Goal: Task Accomplishment & Management: Manage account settings

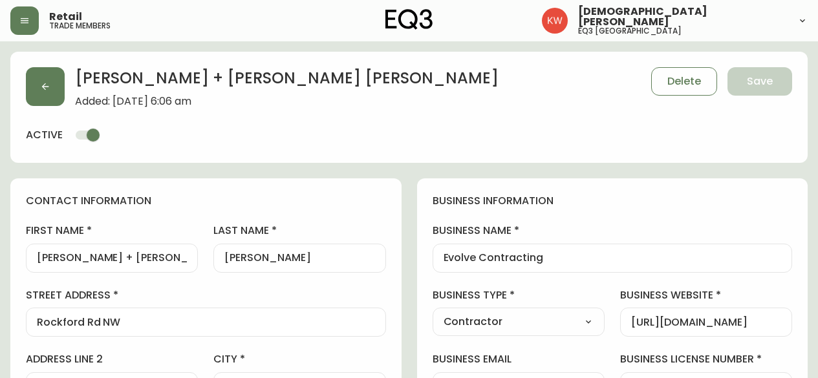
select select "AB"
select select "CA"
select select "US_EN"
select select "Trade Show"
select select "Contractor"
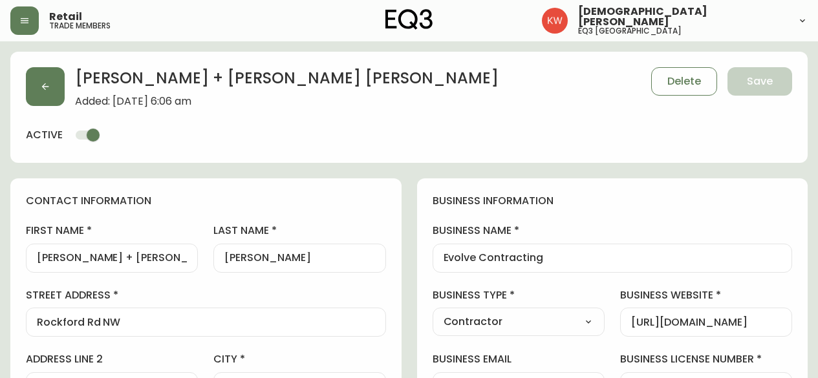
select select "cjw10z96m00006gs08l3o91tv"
select select "false"
click at [40, 81] on button "button" at bounding box center [45, 86] width 39 height 39
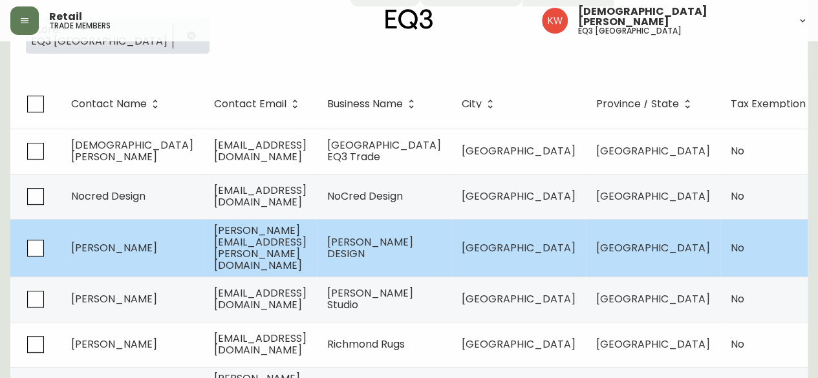
scroll to position [259, 0]
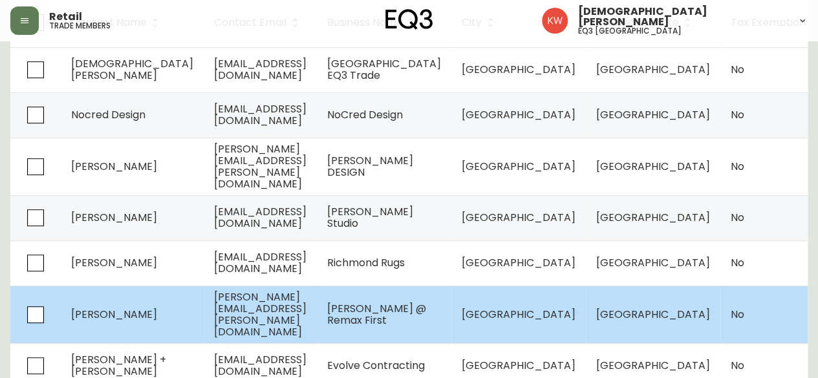
click at [317, 301] on td "[PERSON_NAME][EMAIL_ADDRESS][PERSON_NAME][DOMAIN_NAME]" at bounding box center [260, 315] width 113 height 58
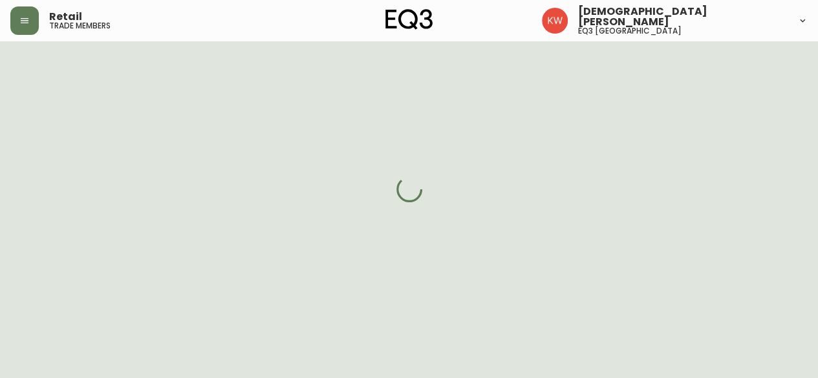
select select "AB"
select select "CA"
select select "CA_EN"
select select "Advertisement"
select select "Real Estate Agent"
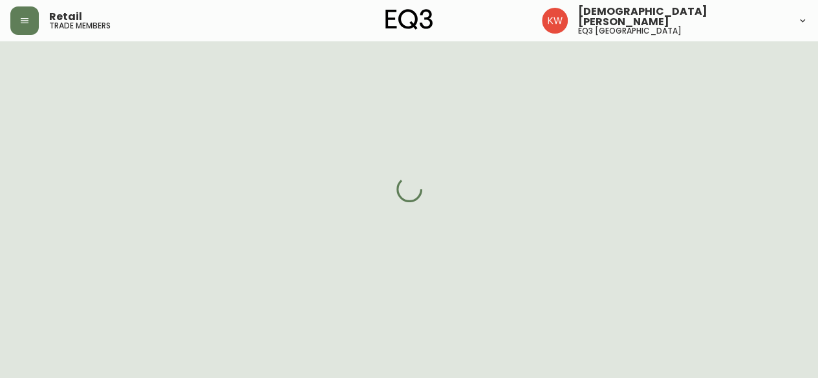
select select "cjw10z96m00006gs08l3o91tv"
select select "false"
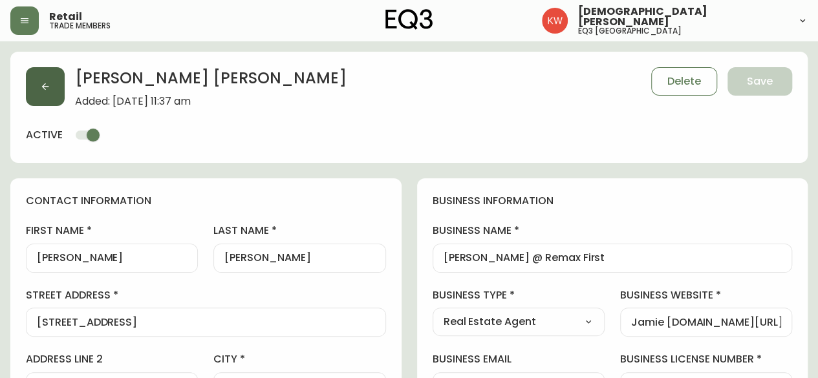
click at [57, 90] on button "button" at bounding box center [45, 86] width 39 height 39
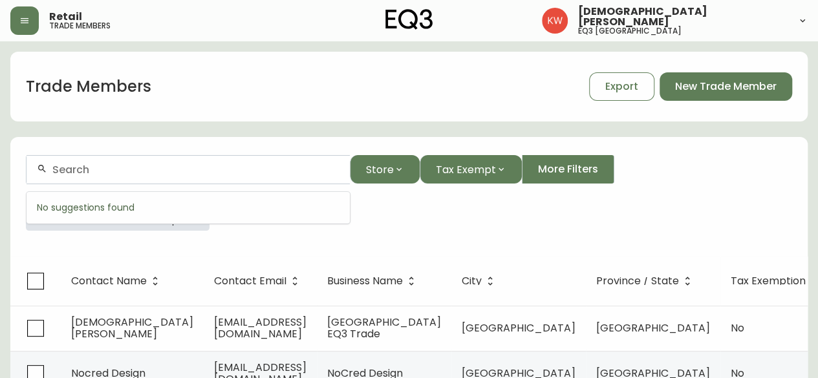
click at [131, 166] on input "text" at bounding box center [195, 170] width 287 height 12
paste input "[EMAIL_ADDRESS][DOMAIN_NAME]"
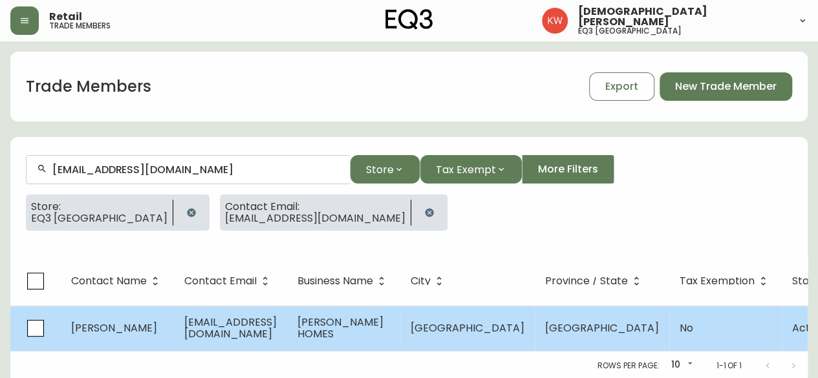
type input "[EMAIL_ADDRESS][DOMAIN_NAME]"
click at [190, 342] on td "[EMAIL_ADDRESS][DOMAIN_NAME]" at bounding box center [230, 328] width 113 height 45
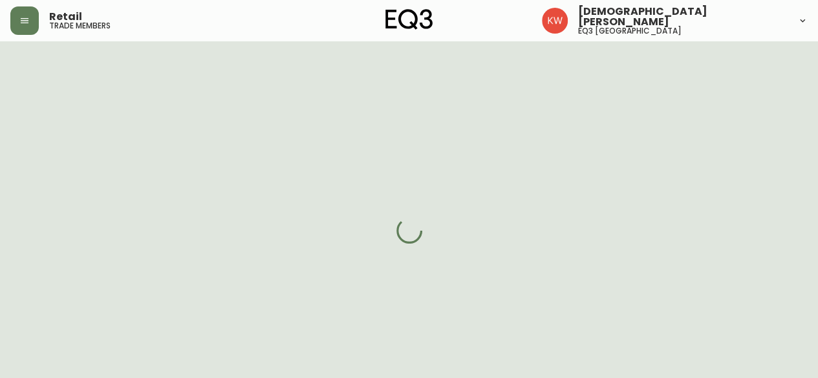
select select "AB"
select select "CA"
select select "CA_EN"
select select "Other"
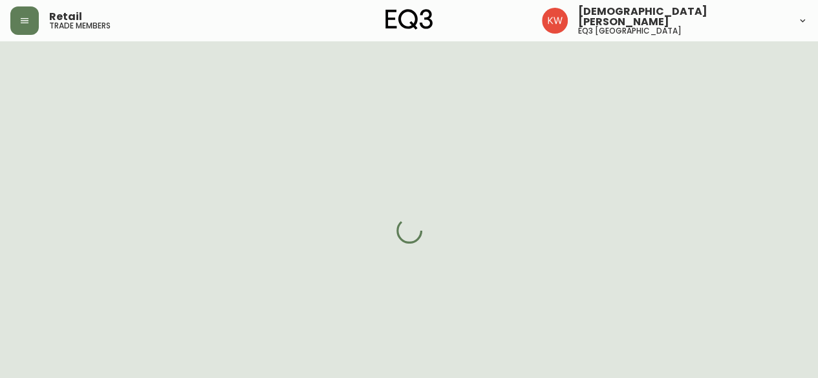
select select "false"
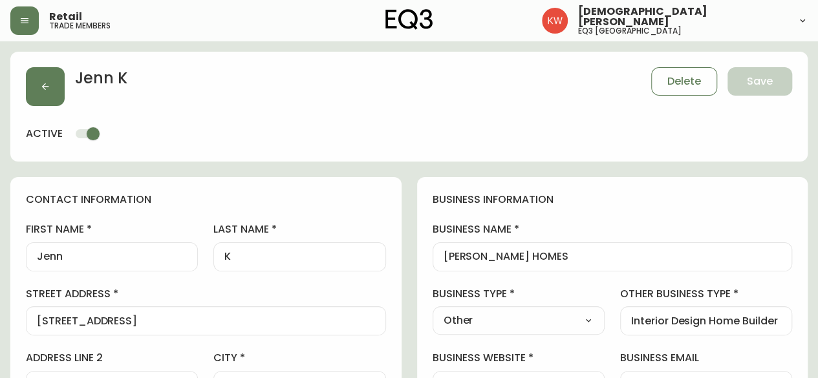
type input "EQ3 [GEOGRAPHIC_DATA]"
select select "cjw10z96m00006gs08l3o91tv"
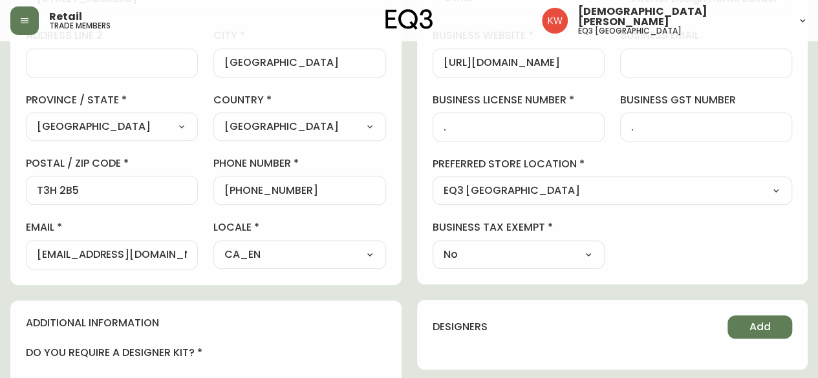
scroll to position [323, 0]
click at [132, 251] on input "[EMAIL_ADDRESS][DOMAIN_NAME]" at bounding box center [112, 254] width 150 height 12
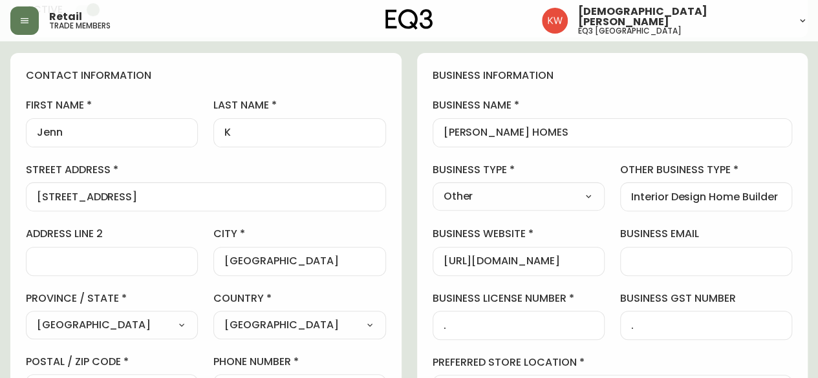
scroll to position [0, 0]
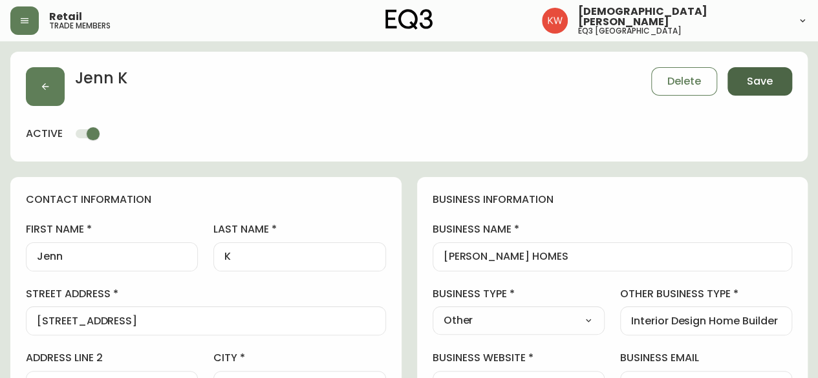
type input "[EMAIL_ADDRESS][DOMAIN_NAME]"
click at [770, 80] on span "Save" at bounding box center [760, 81] width 26 height 14
select select
type input "Other"
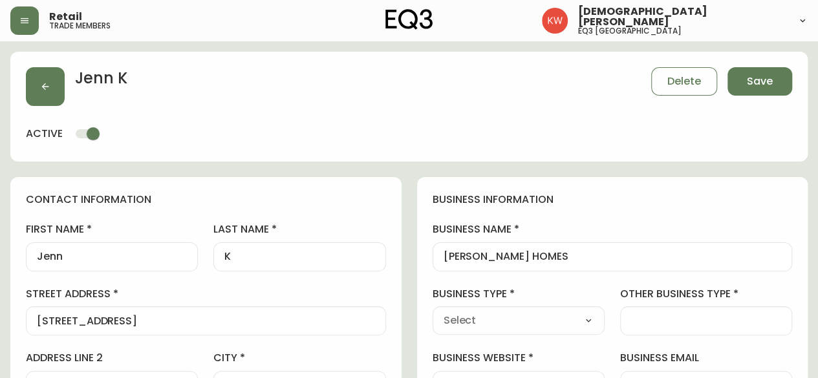
select select "Other"
type input "Other"
select select "Other"
type input "Interior Design Home Builder"
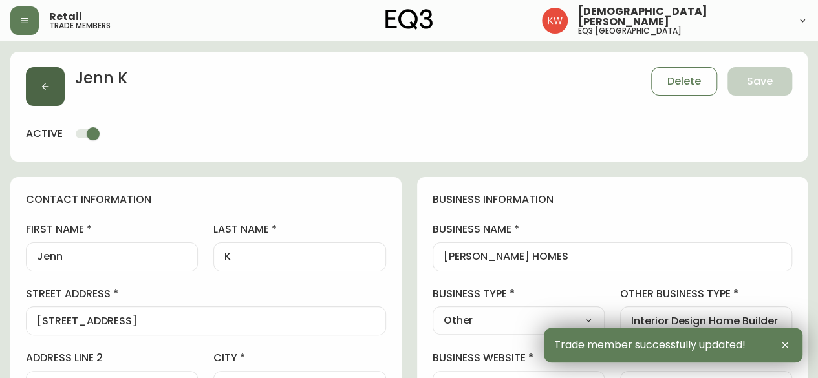
click at [57, 84] on button "button" at bounding box center [45, 86] width 39 height 39
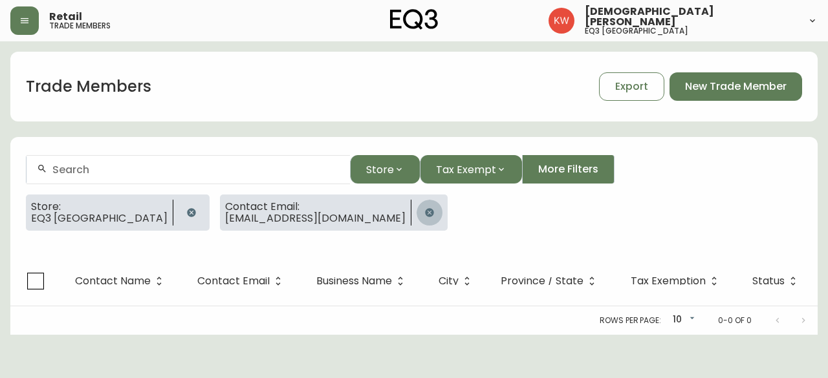
click at [425, 211] on icon "button" at bounding box center [429, 212] width 8 height 8
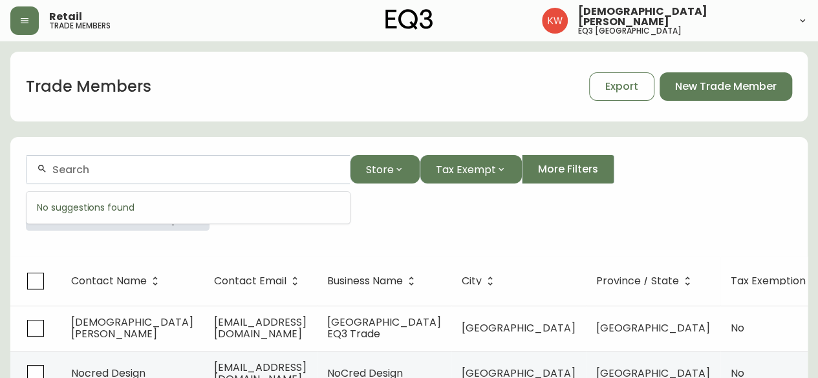
click at [232, 167] on input "text" at bounding box center [195, 170] width 287 height 12
paste input "[PERSON_NAME][EMAIL_ADDRESS][DOMAIN_NAME]"
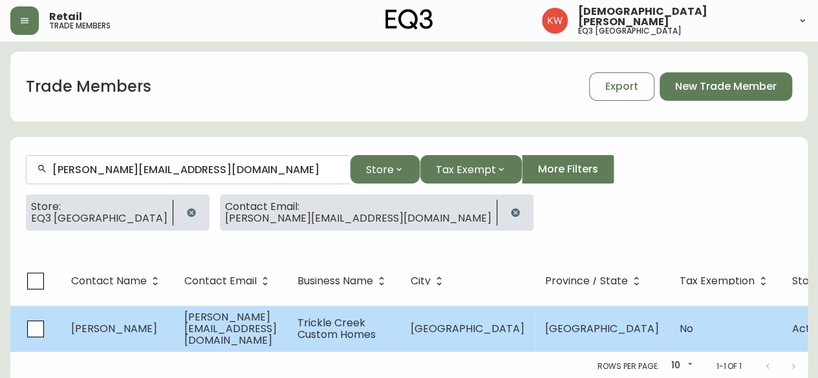
type input "[PERSON_NAME][EMAIL_ADDRESS][DOMAIN_NAME]"
click at [235, 332] on span "[PERSON_NAME][EMAIL_ADDRESS][DOMAIN_NAME]" at bounding box center [230, 329] width 92 height 38
select select "AB"
select select "CA"
select select "CA_EN"
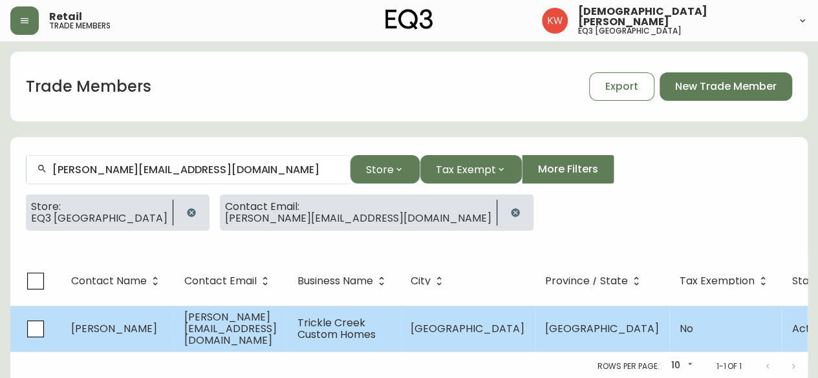
select select "Social Media"
select select "Home Builder"
select select "false"
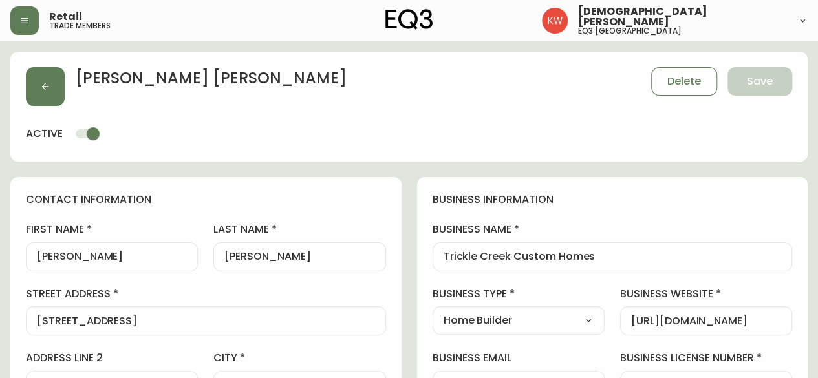
type input "EQ3 [GEOGRAPHIC_DATA]"
select select "cjw10z96m00006gs08l3o91tv"
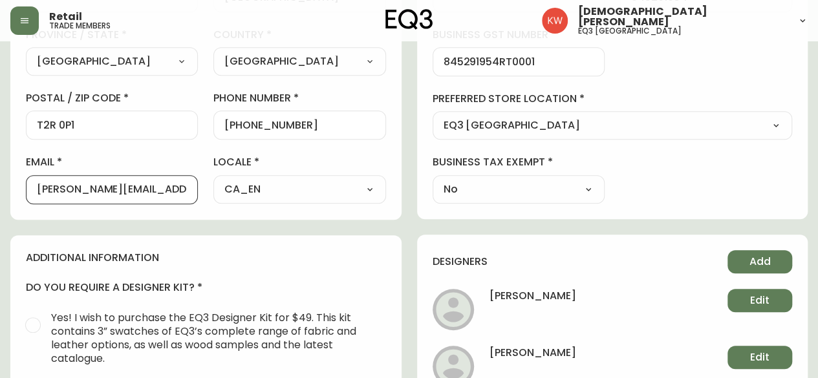
drag, startPoint x: 53, startPoint y: 190, endPoint x: 21, endPoint y: 198, distance: 33.4
click at [21, 198] on div "contact information first name [PERSON_NAME] last name [PERSON_NAME][GEOGRAPHIC…" at bounding box center [205, 4] width 391 height 431
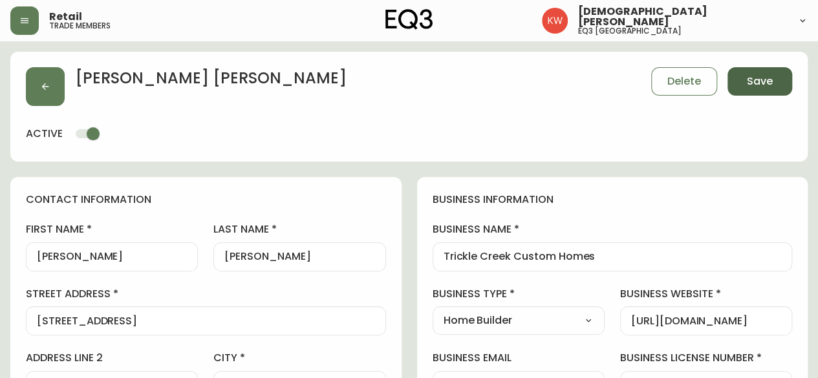
type input "[EMAIL_ADDRESS][DOMAIN_NAME]"
click at [752, 80] on span "Save" at bounding box center [760, 81] width 26 height 14
